Goal: Navigation & Orientation: Find specific page/section

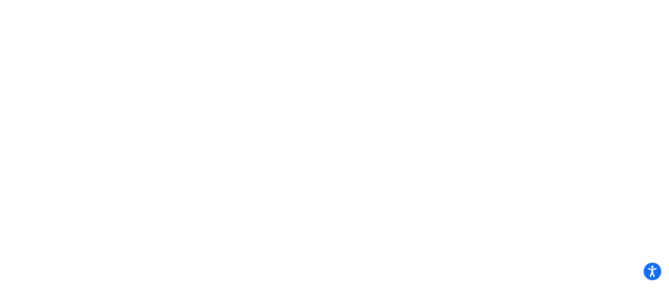
click at [436, 124] on mat-sidenav-content at bounding box center [334, 144] width 669 height 288
click at [651, 275] on icon "Open accessiBe: accessibility options, statement and help" at bounding box center [652, 273] width 9 height 10
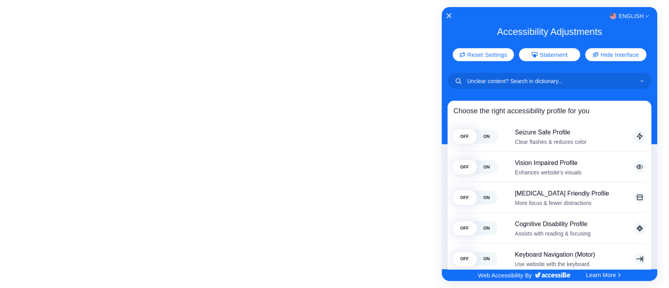
click at [389, 185] on div at bounding box center [334, 144] width 669 height 288
